Goal: Communication & Community: Ask a question

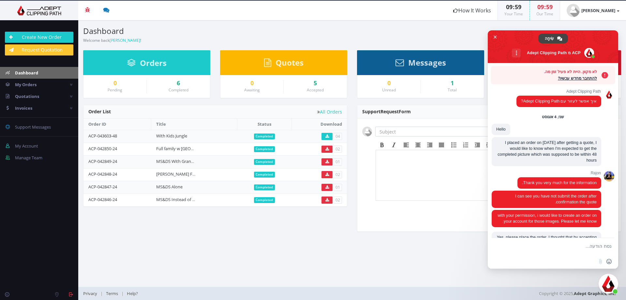
scroll to position [1372, 0]
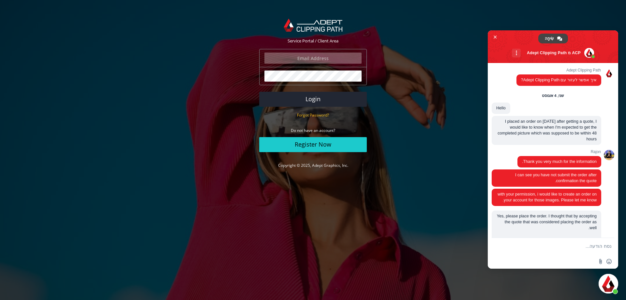
scroll to position [1372, 0]
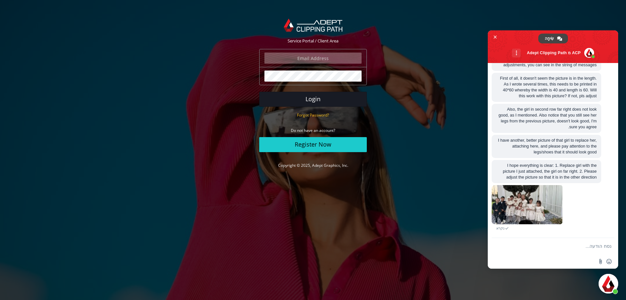
type input "[PERSON_NAME][EMAIL_ADDRESS][DOMAIN_NAME]"
click at [309, 99] on button "Login" at bounding box center [313, 99] width 108 height 15
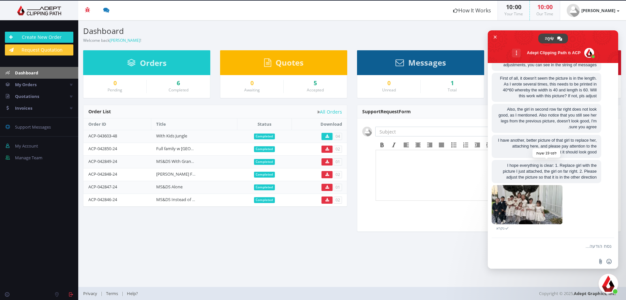
scroll to position [1372, 0]
click at [43, 124] on span "Support Messages" at bounding box center [33, 127] width 36 height 6
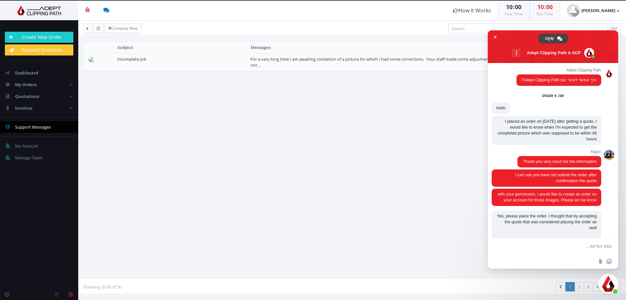
scroll to position [1372, 0]
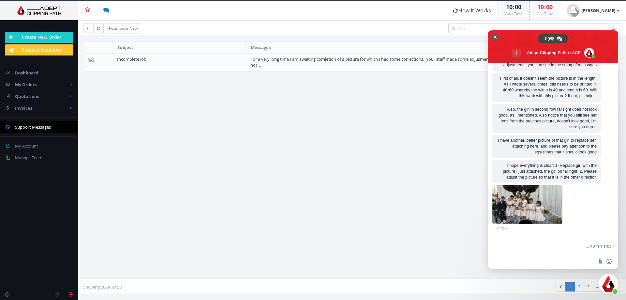
click at [494, 35] on span "סגור צ'אט" at bounding box center [495, 37] width 7 height 7
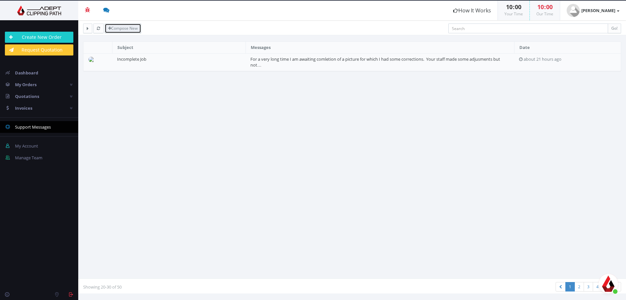
click at [129, 28] on link "Compose New" at bounding box center [123, 28] width 37 height 10
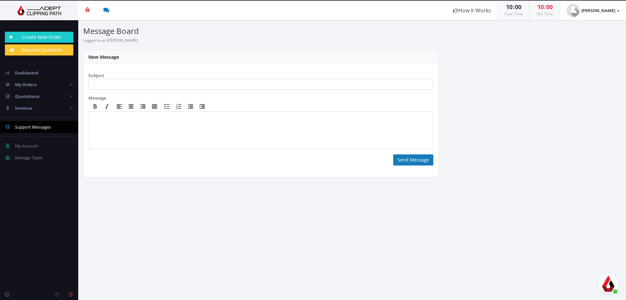
scroll to position [1372, 0]
click at [126, 84] on input "text" at bounding box center [260, 84] width 345 height 11
type input "Incomplete Job"
click at [117, 123] on body at bounding box center [261, 131] width 338 height 33
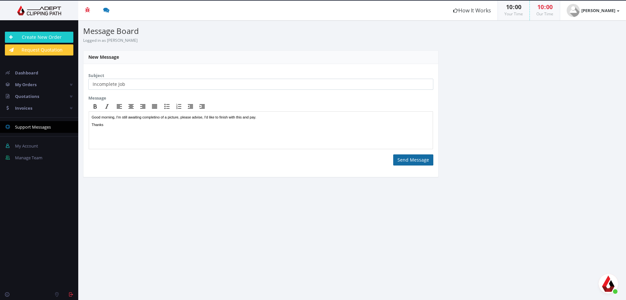
click at [407, 159] on button "Send Message" at bounding box center [413, 159] width 40 height 11
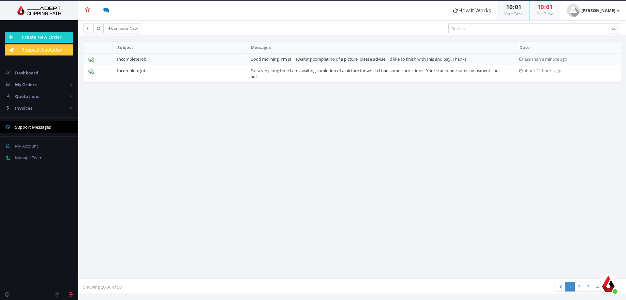
scroll to position [1372, 0]
